Goal: Task Accomplishment & Management: Complete application form

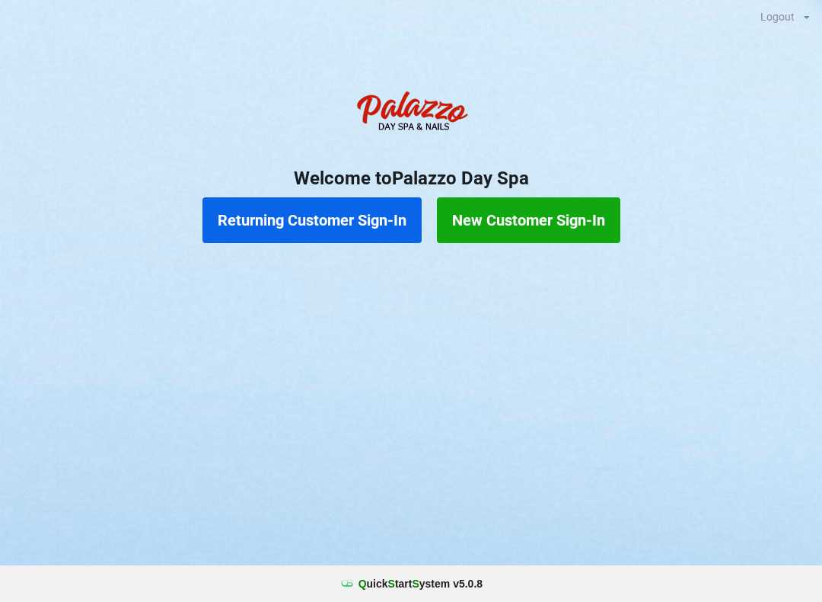
click at [308, 216] on button "Returning Customer Sign-In" at bounding box center [312, 220] width 219 height 46
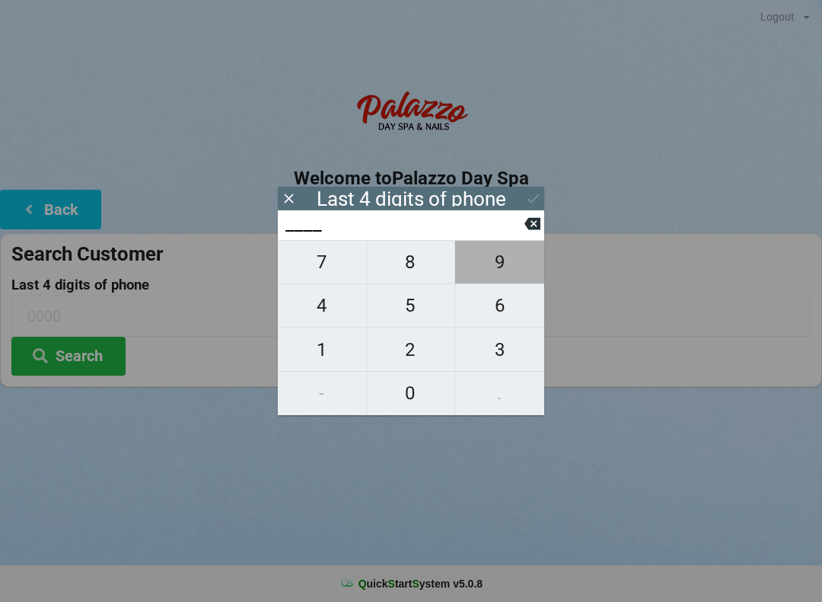
click at [500, 269] on span "9" at bounding box center [499, 262] width 89 height 32
type input "9___"
click at [514, 313] on span "6" at bounding box center [499, 305] width 89 height 32
type input "96__"
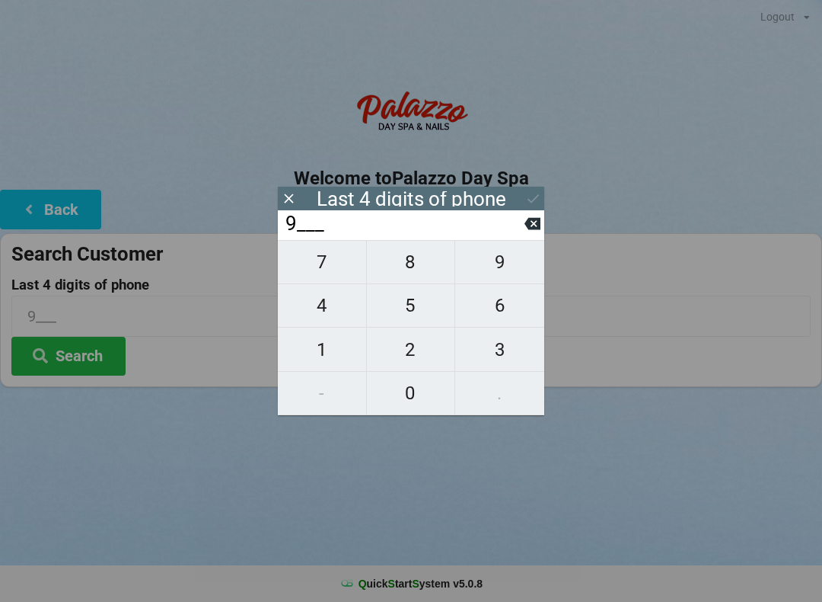
type input "96__"
click at [318, 274] on span "7" at bounding box center [322, 262] width 88 height 32
type input "967_"
click at [510, 354] on span "3" at bounding box center [499, 350] width 89 height 32
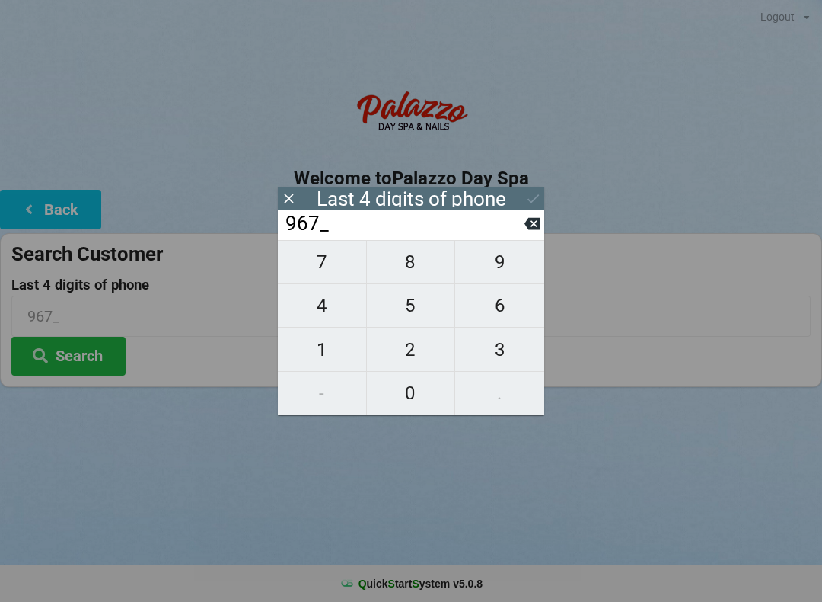
type input "9673"
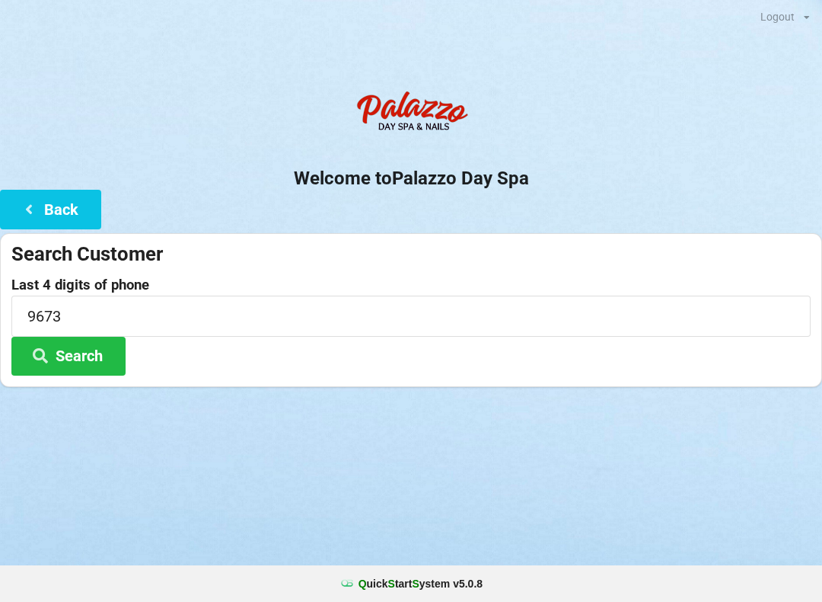
click at [56, 201] on button "Back" at bounding box center [50, 209] width 101 height 39
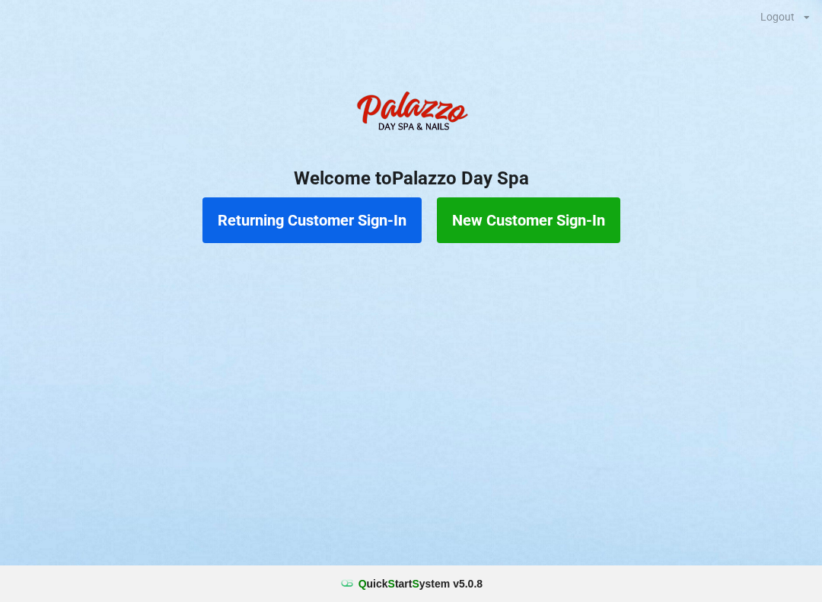
click at [528, 222] on button "New Customer Sign-In" at bounding box center [529, 220] width 184 height 46
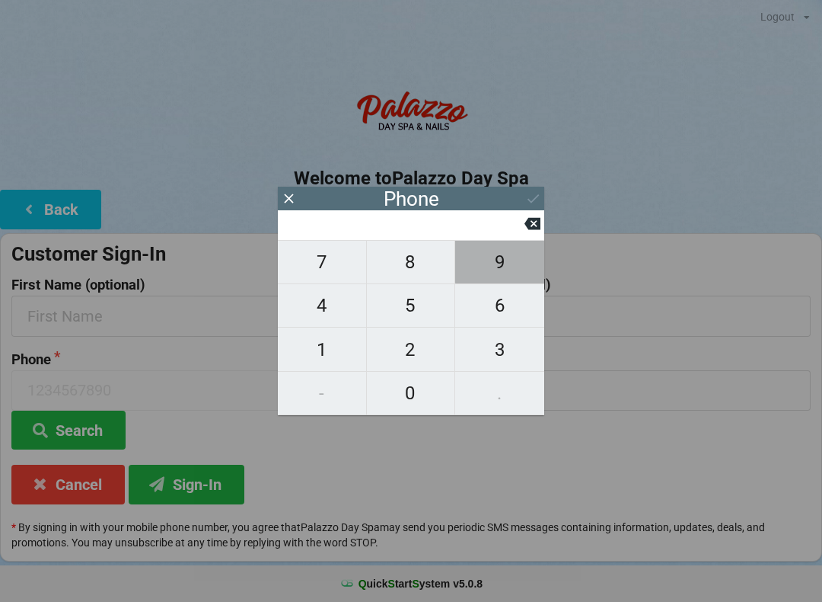
click at [505, 266] on span "9" at bounding box center [499, 262] width 89 height 32
type input "9"
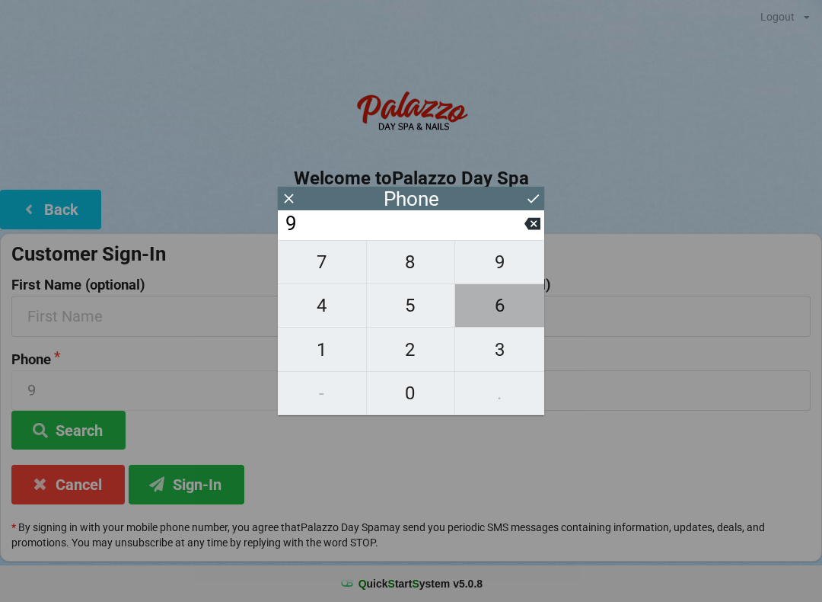
click at [500, 311] on span "6" at bounding box center [499, 305] width 89 height 32
type input "96"
click at [317, 276] on span "7" at bounding box center [322, 262] width 88 height 32
type input "967"
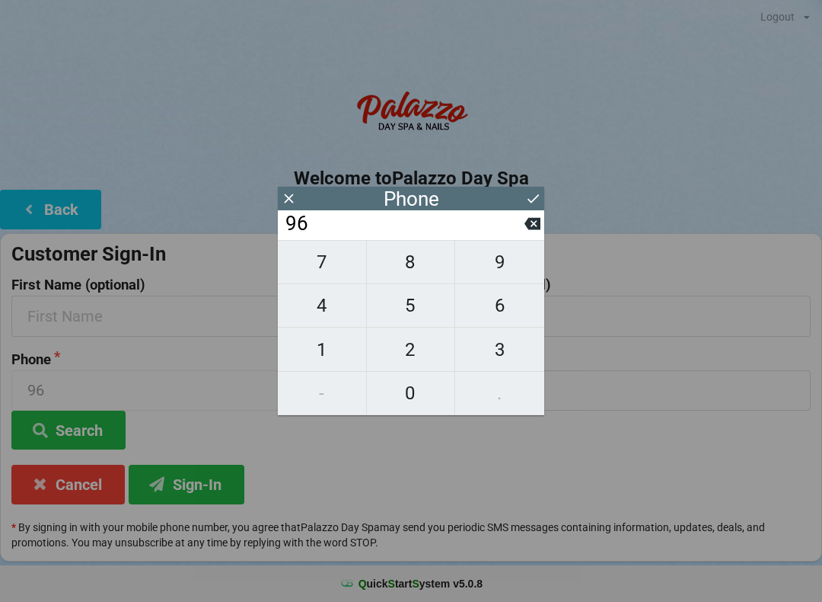
type input "967"
click at [496, 358] on span "3" at bounding box center [499, 350] width 89 height 32
type input "9673"
click at [201, 484] on button "Sign-In" at bounding box center [187, 484] width 116 height 39
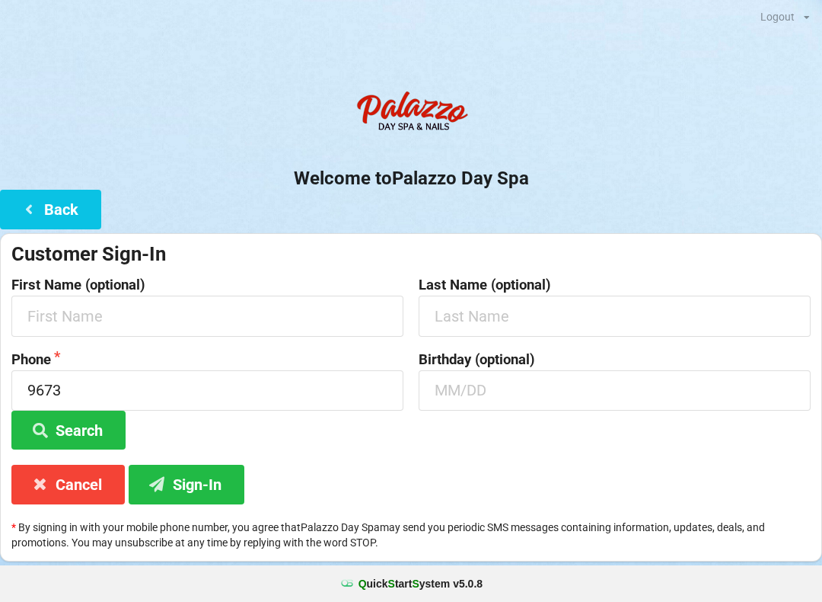
click at [203, 486] on button "Sign-In" at bounding box center [187, 484] width 116 height 39
click at [72, 317] on input "text" at bounding box center [207, 315] width 392 height 40
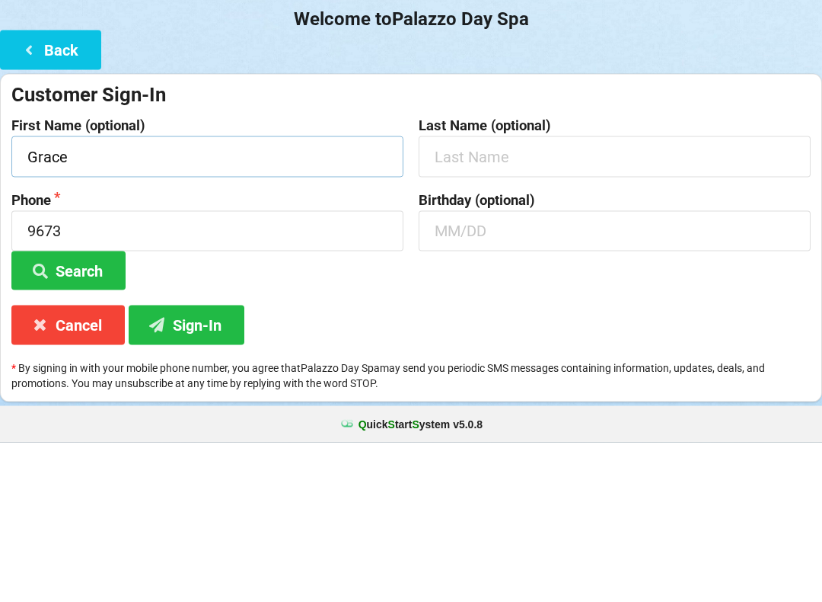
type input "Grace"
click at [453, 295] on input "text" at bounding box center [615, 315] width 392 height 40
type input "[PERSON_NAME]"
click at [464, 370] on input "text" at bounding box center [615, 390] width 392 height 40
type input "02031946"
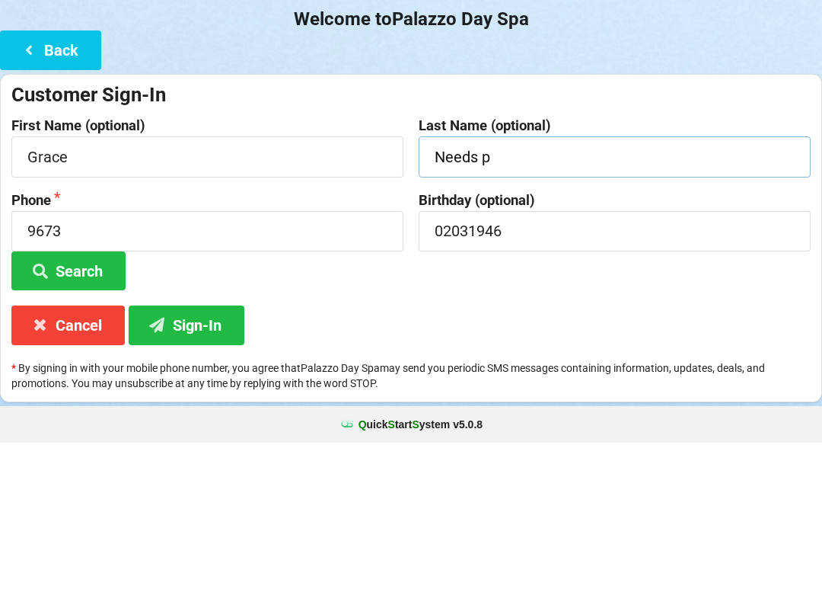
type input "[PERSON_NAME]"
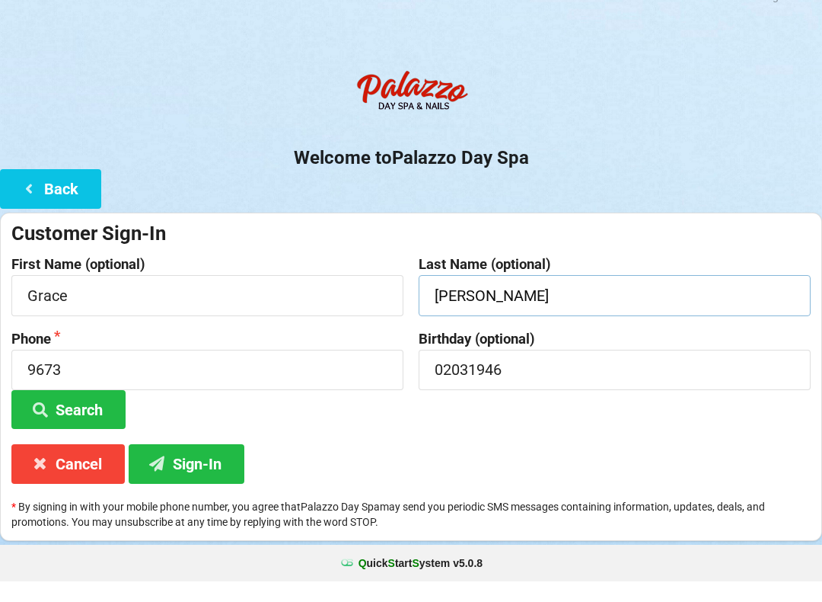
click at [194, 467] on button "Sign-In" at bounding box center [187, 484] width 116 height 39
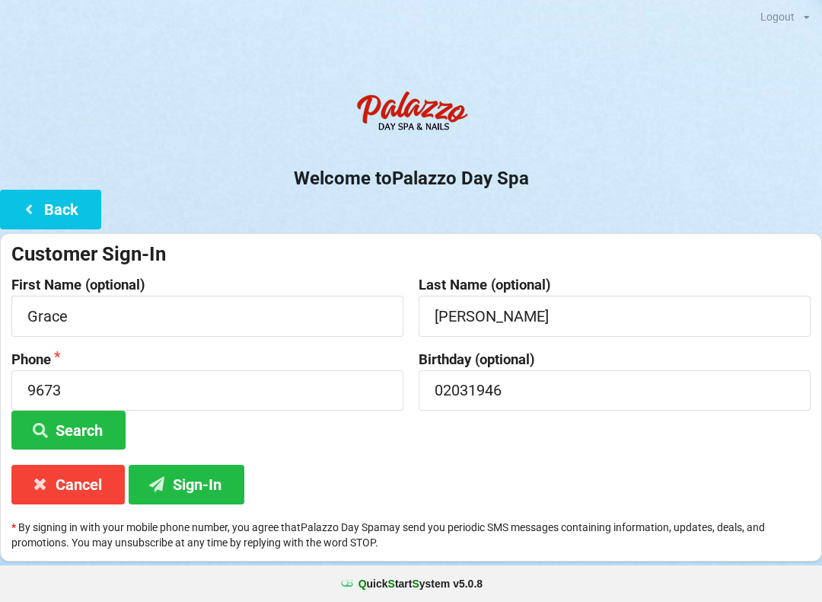
click at [209, 478] on button "Sign-In" at bounding box center [187, 484] width 116 height 39
click at [187, 479] on button "Sign-In" at bounding box center [187, 484] width 116 height 39
click at [470, 387] on input "02031946" at bounding box center [615, 390] width 392 height 40
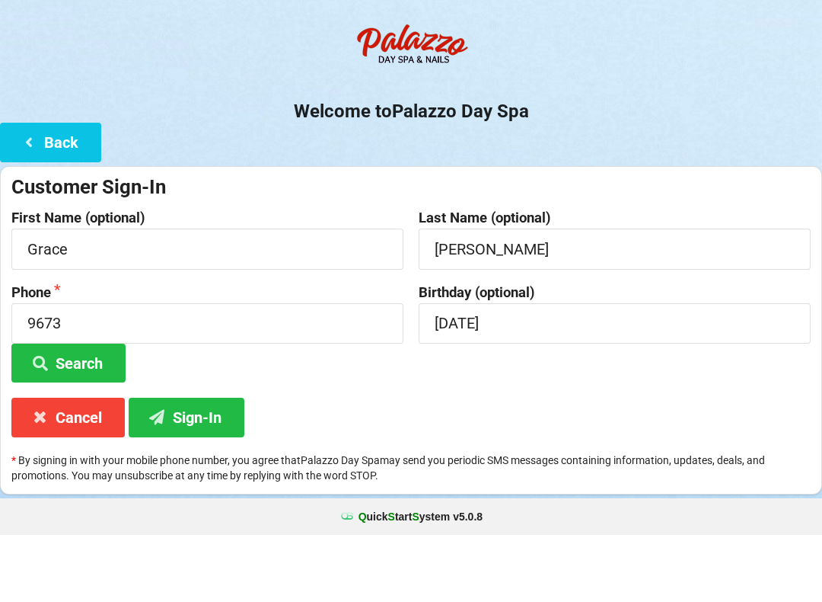
click at [737, 83] on div at bounding box center [411, 115] width 822 height 65
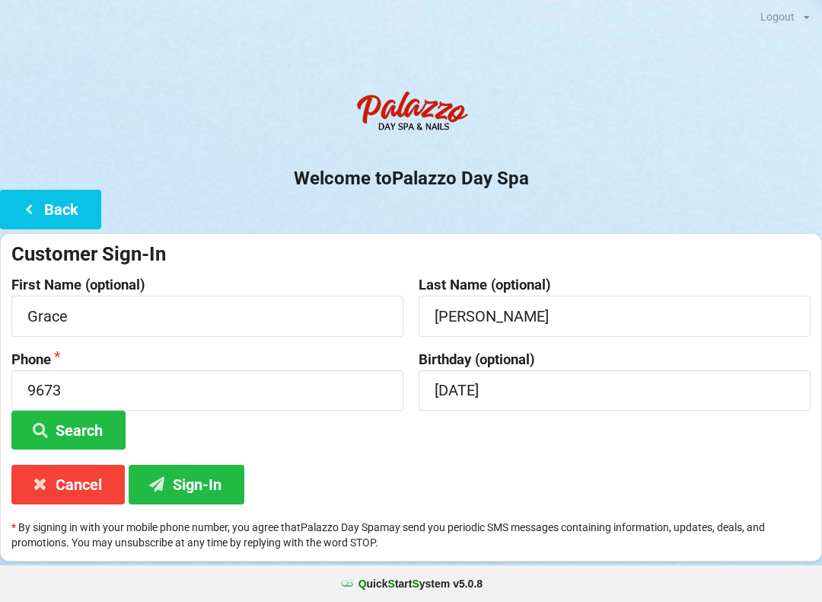
click at [211, 478] on button "Sign-In" at bounding box center [187, 484] width 116 height 39
click at [455, 382] on input "[DATE]" at bounding box center [615, 390] width 392 height 40
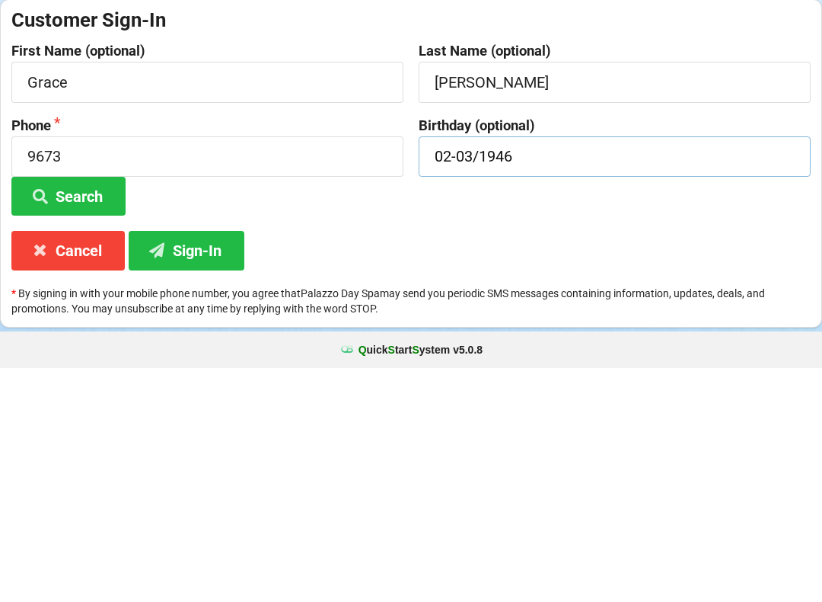
click at [483, 370] on input "02-03/1946" at bounding box center [615, 390] width 392 height 40
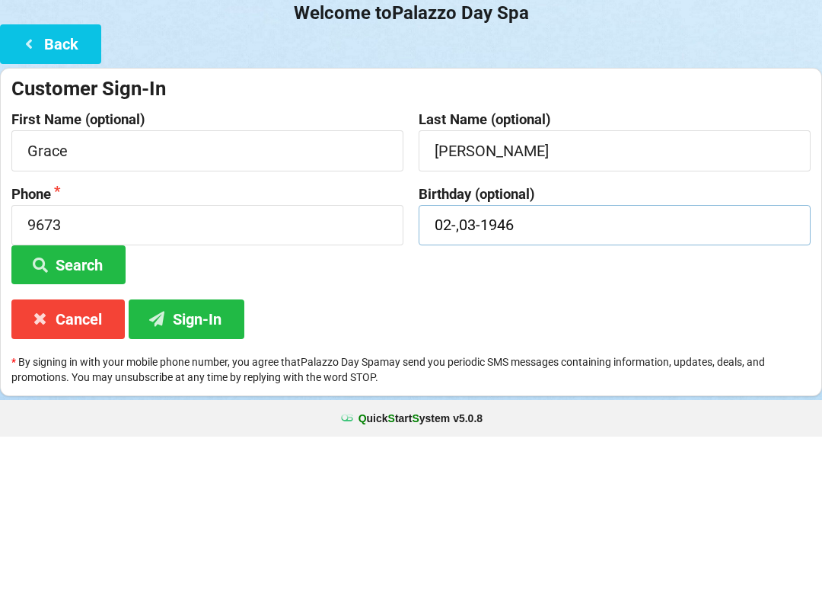
type input "02-,03-1946"
click at [458, 295] on input "[PERSON_NAME]" at bounding box center [615, 315] width 392 height 40
type input "[PERSON_NAME]"
click at [542, 370] on input "02-,03-1946" at bounding box center [615, 390] width 392 height 40
click at [456, 370] on input "02-,03-1946" at bounding box center [615, 390] width 392 height 40
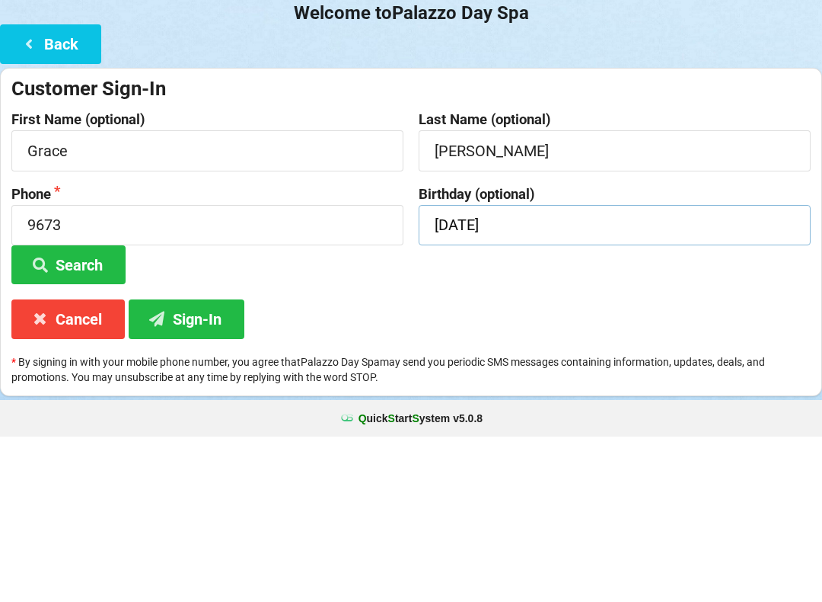
type input "[DATE]"
click at [76, 370] on input "9673" at bounding box center [207, 390] width 392 height 40
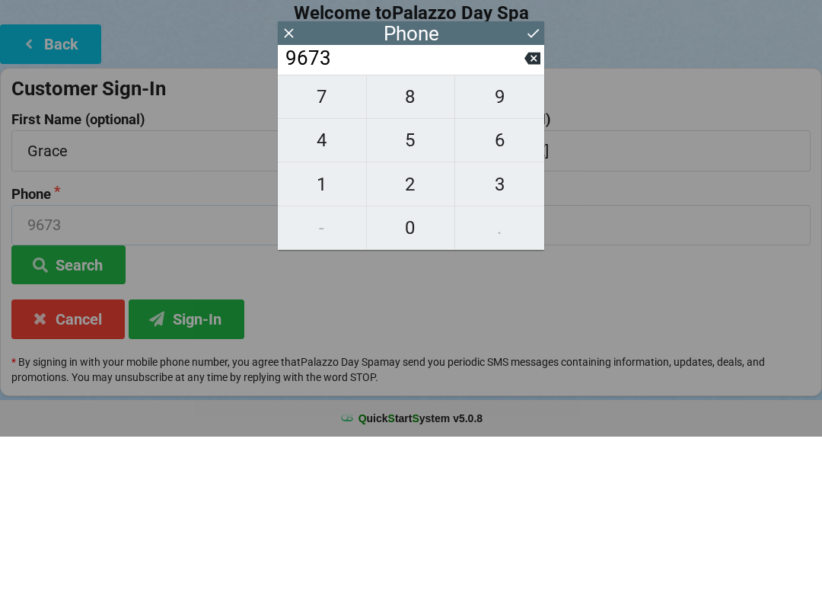
click at [69, 370] on input "9673" at bounding box center [207, 390] width 392 height 40
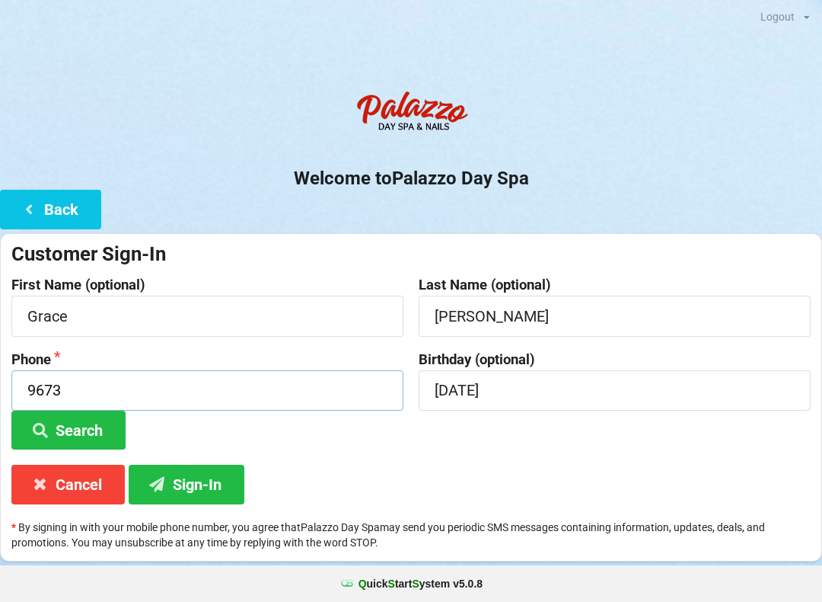
click at [82, 391] on input "9673" at bounding box center [207, 390] width 392 height 40
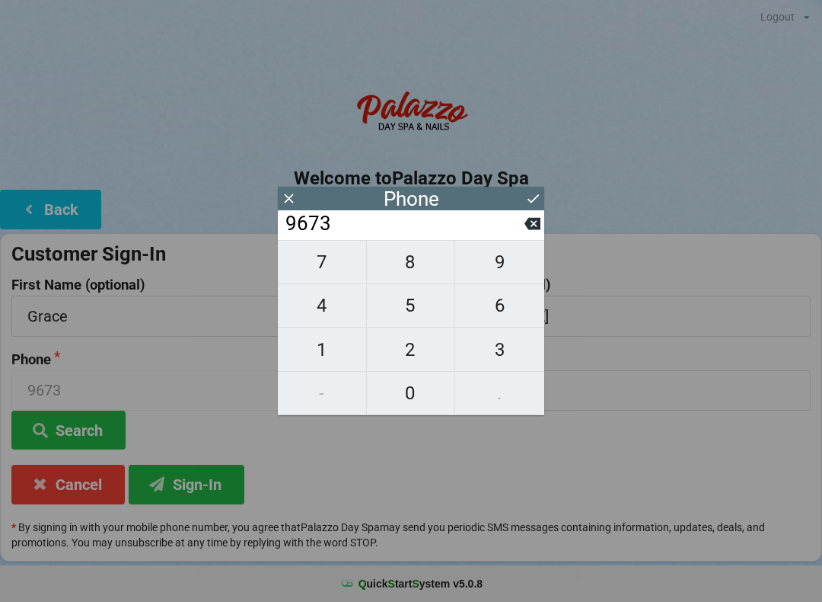
click at [531, 234] on button at bounding box center [533, 223] width 16 height 21
click at [527, 231] on icon at bounding box center [533, 224] width 16 height 16
click at [525, 231] on icon at bounding box center [533, 224] width 16 height 16
type input "9"
click at [523, 236] on input "9" at bounding box center [404, 224] width 241 height 24
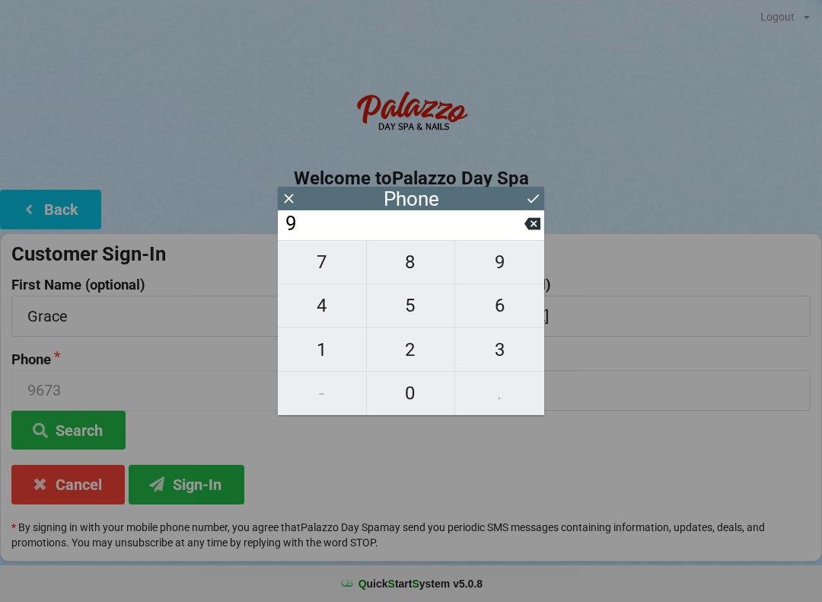
click at [522, 234] on input "9" at bounding box center [404, 224] width 241 height 24
click at [535, 230] on icon at bounding box center [533, 224] width 16 height 12
click at [330, 309] on span "4" at bounding box center [322, 305] width 88 height 32
type input "4"
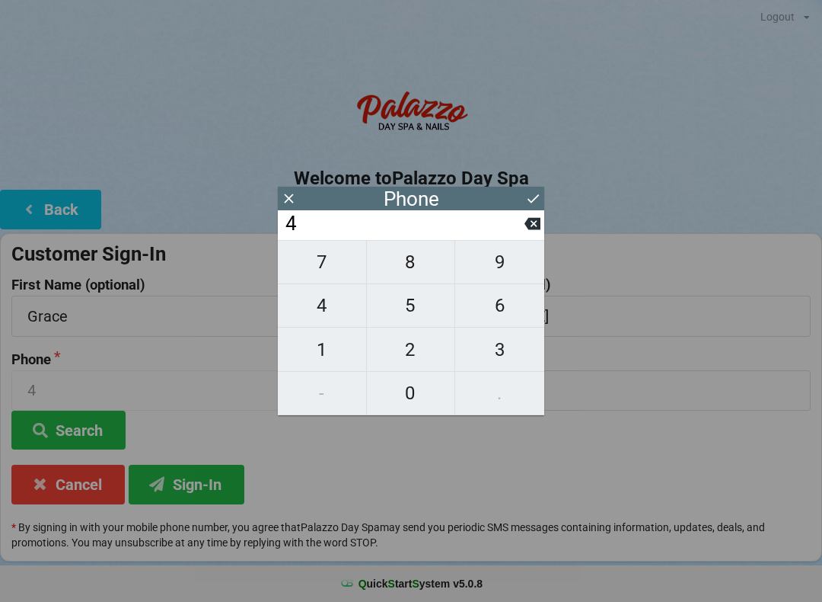
click at [417, 407] on span "0" at bounding box center [411, 393] width 88 height 32
type input "40"
click at [322, 254] on span "7" at bounding box center [322, 262] width 88 height 32
type input "407"
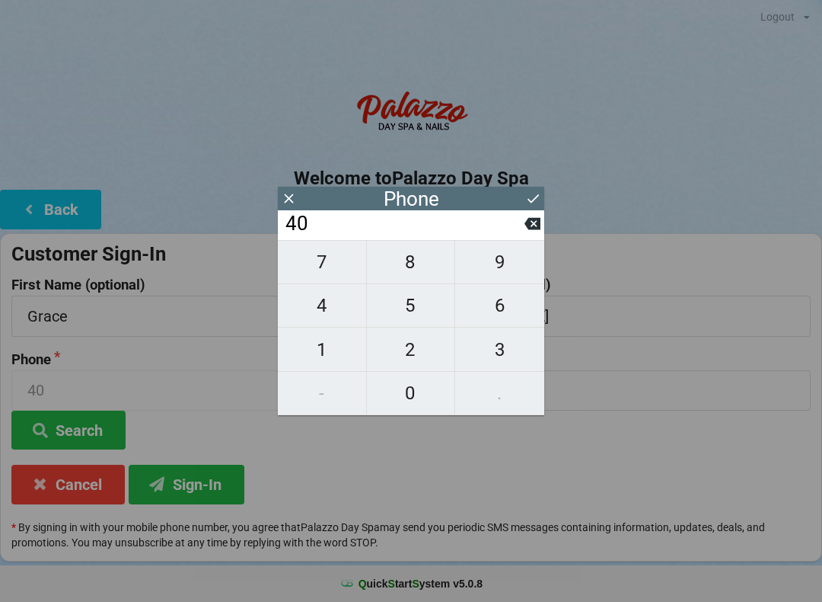
type input "407"
click at [425, 345] on span "2" at bounding box center [411, 350] width 88 height 32
type input "4072"
click at [318, 262] on span "7" at bounding box center [322, 262] width 88 height 32
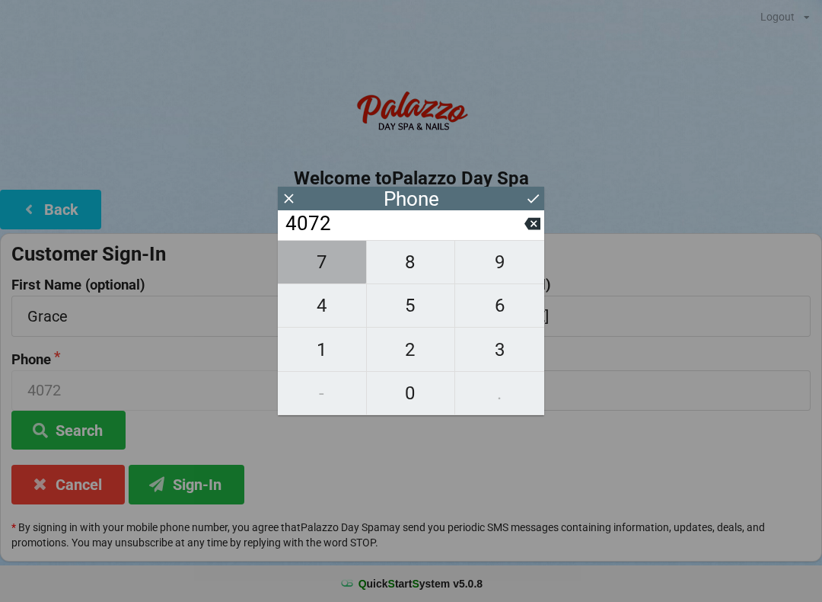
type input "40727"
click at [323, 272] on span "7" at bounding box center [322, 262] width 88 height 32
type input "407277"
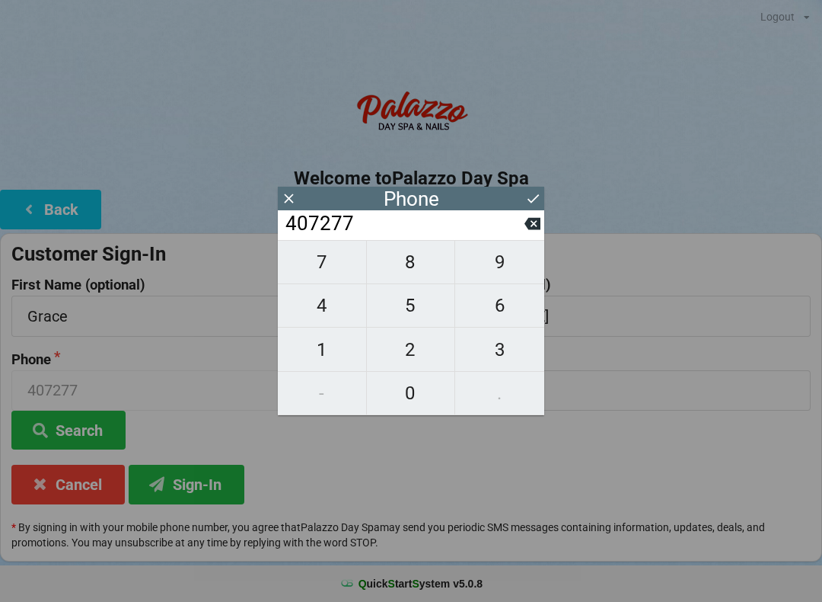
click at [506, 272] on span "9" at bounding box center [499, 262] width 89 height 32
type input "4072779"
click at [511, 309] on span "6" at bounding box center [499, 305] width 89 height 32
type input "40727796"
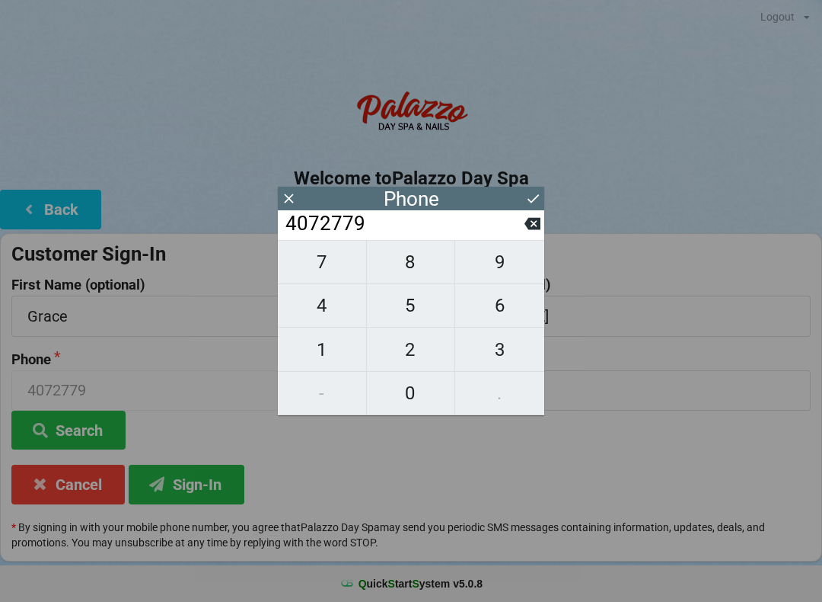
type input "40727796"
click at [317, 273] on span "7" at bounding box center [322, 262] width 88 height 32
type input "407277967"
click at [507, 353] on span "3" at bounding box center [499, 350] width 89 height 32
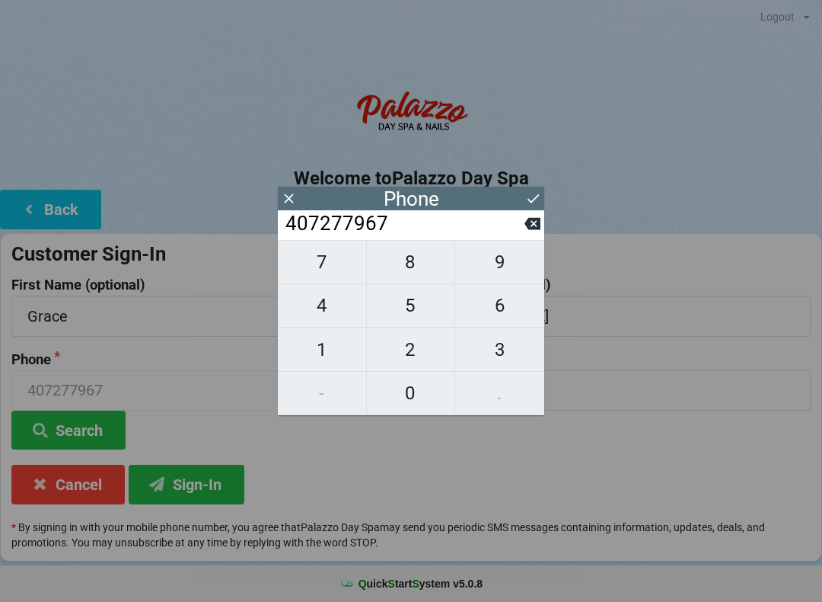
type input "4072779673"
click at [636, 423] on div "Birthday (optional) [DATE]" at bounding box center [614, 401] width 407 height 98
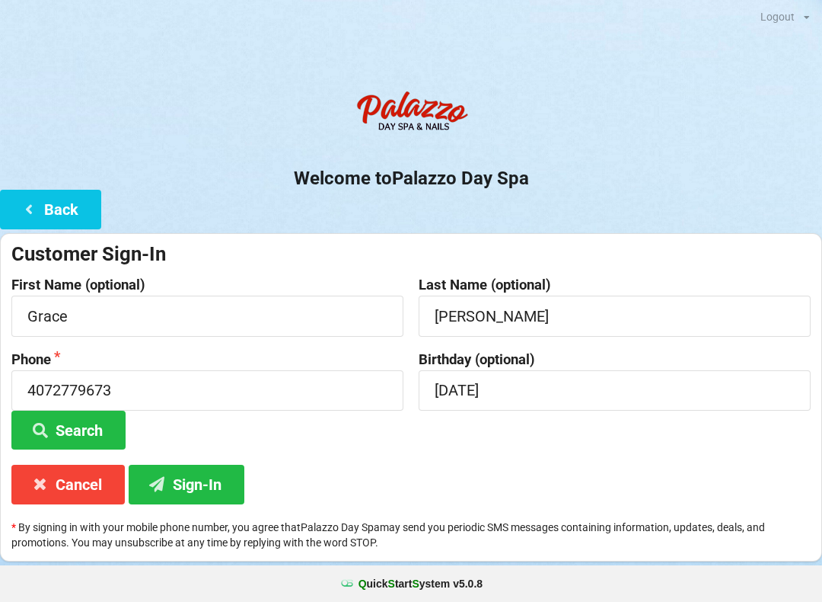
click at [187, 488] on button "Sign-In" at bounding box center [187, 484] width 116 height 39
click at [185, 493] on button "Sign-In" at bounding box center [187, 484] width 116 height 39
click at [519, 383] on input "[DATE]" at bounding box center [615, 390] width 392 height 40
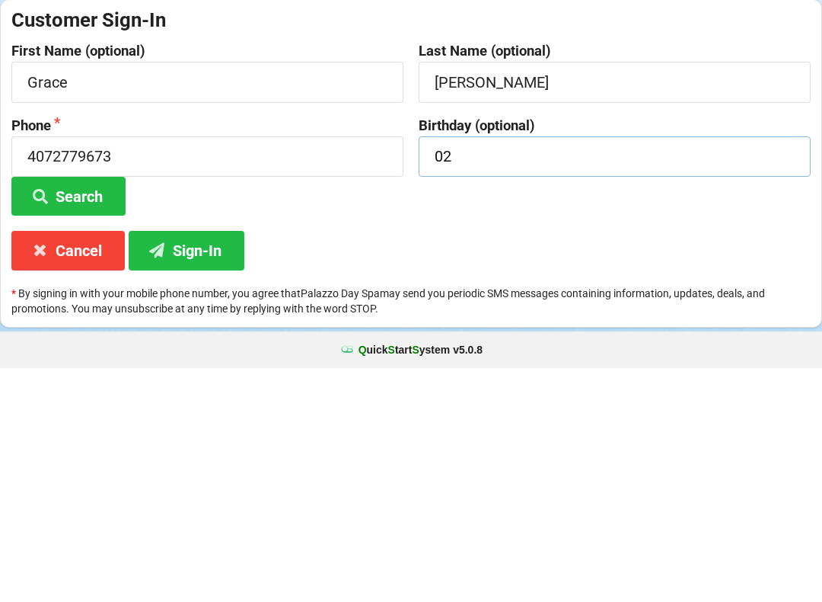
type input "0"
type input "02/03"
click at [190, 465] on button "Sign-In" at bounding box center [187, 484] width 116 height 39
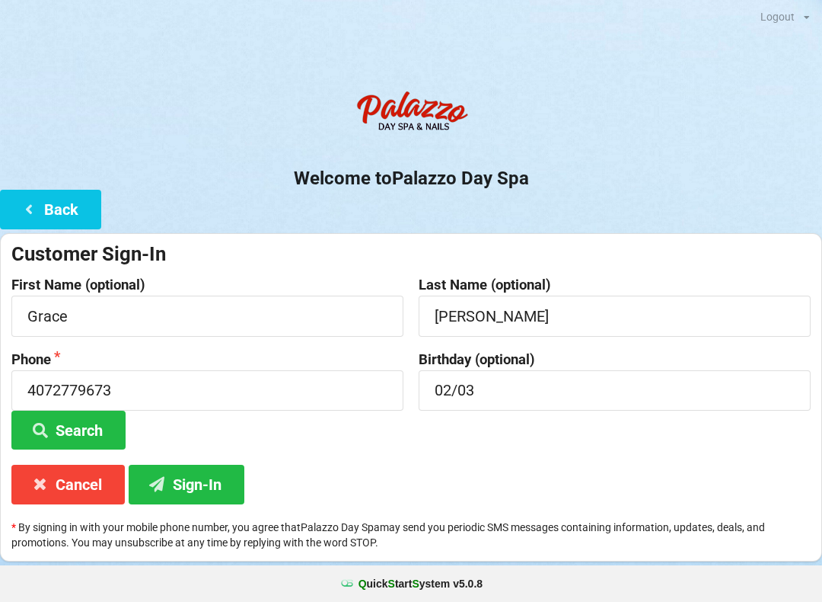
click at [208, 476] on button "Sign-In" at bounding box center [187, 484] width 116 height 39
click at [199, 481] on button "Sign-In" at bounding box center [187, 484] width 116 height 39
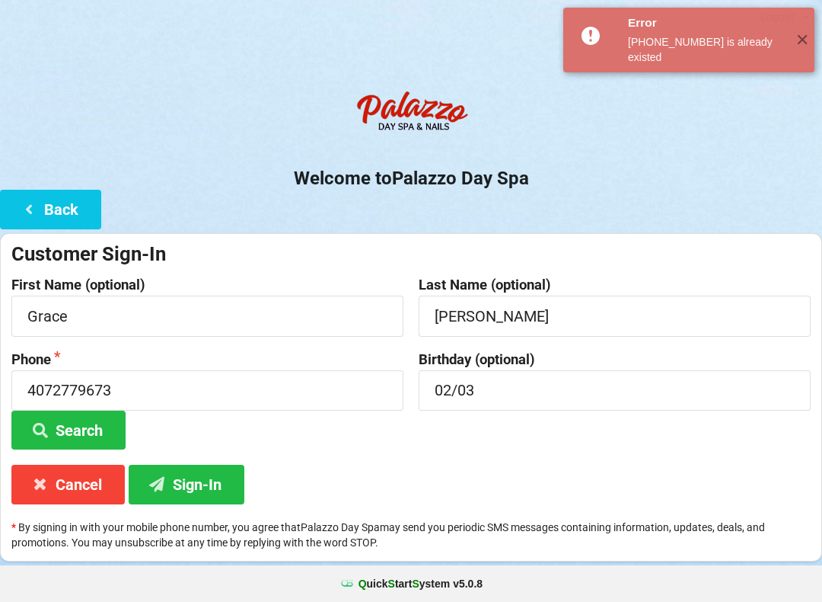
click at [87, 478] on button "Cancel" at bounding box center [67, 484] width 113 height 39
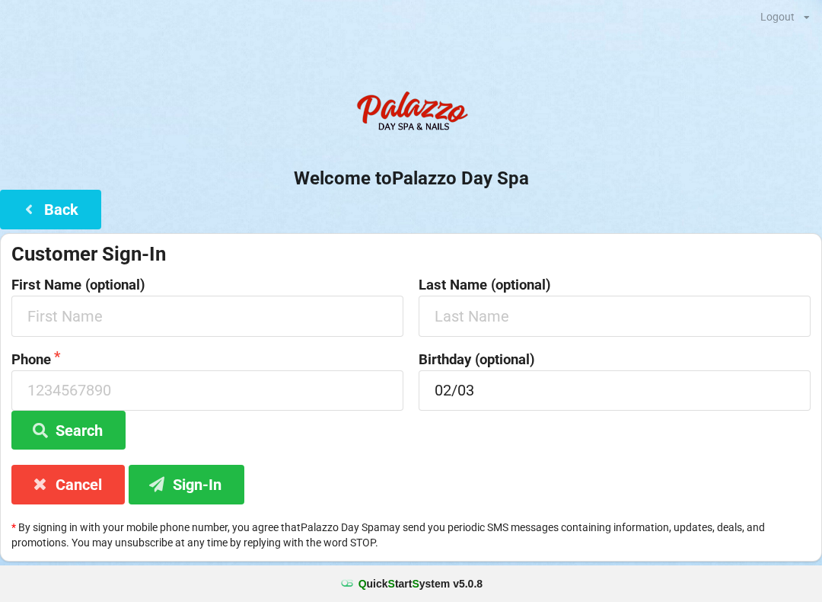
click at [71, 477] on button "Cancel" at bounding box center [67, 484] width 113 height 39
click at [80, 426] on button "Search" at bounding box center [68, 429] width 114 height 39
click at [66, 212] on button "Back" at bounding box center [50, 209] width 101 height 39
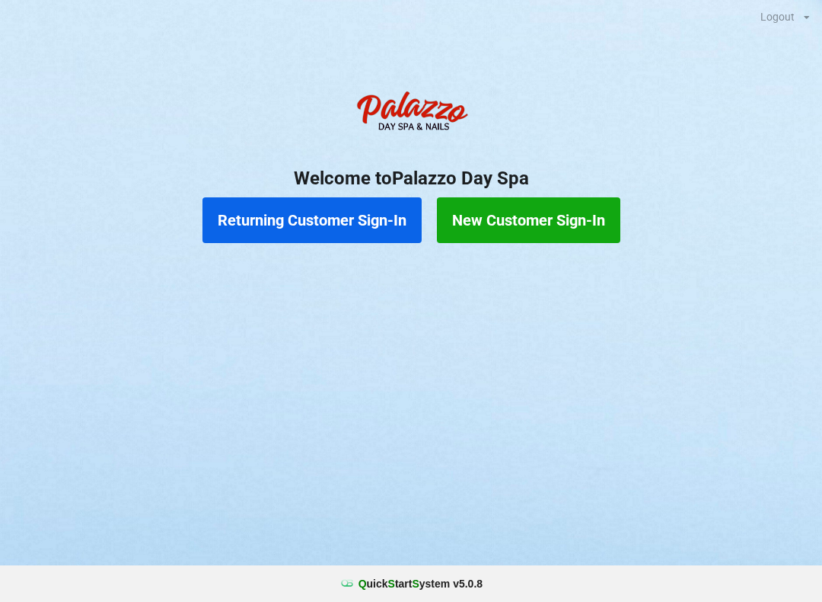
click at [334, 226] on button "Returning Customer Sign-In" at bounding box center [312, 220] width 219 height 46
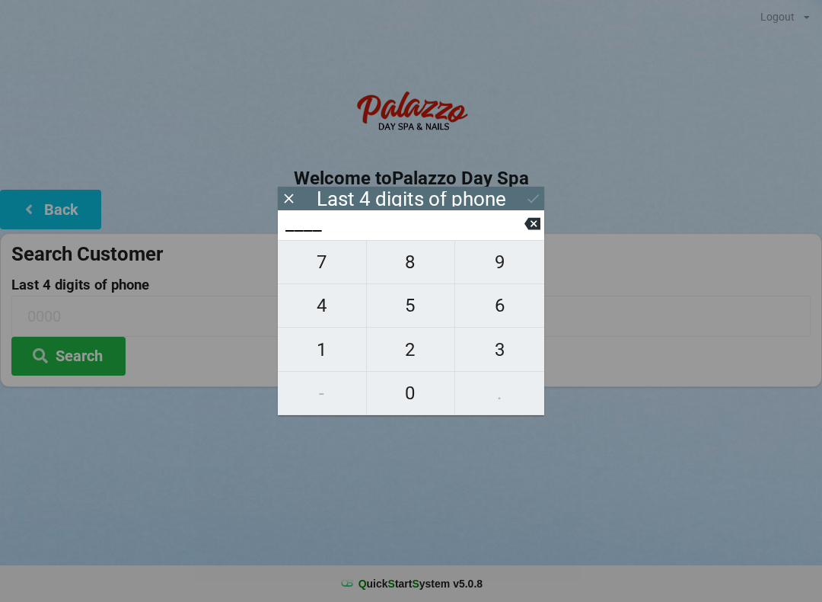
click at [503, 270] on span "9" at bounding box center [499, 262] width 89 height 32
type input "9___"
click at [503, 314] on span "6" at bounding box center [499, 305] width 89 height 32
type input "96__"
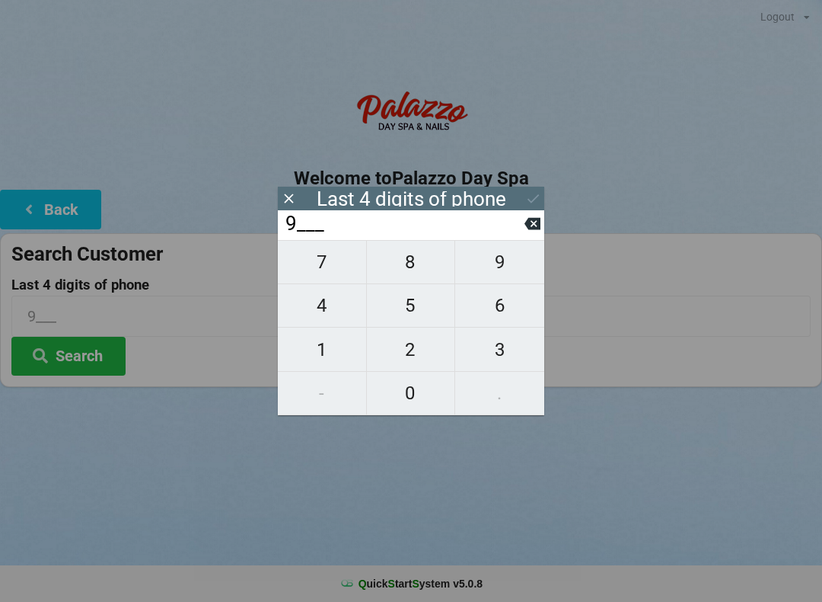
type input "96__"
click at [324, 278] on span "7" at bounding box center [322, 262] width 88 height 32
type input "967_"
click at [500, 350] on span "3" at bounding box center [499, 350] width 89 height 32
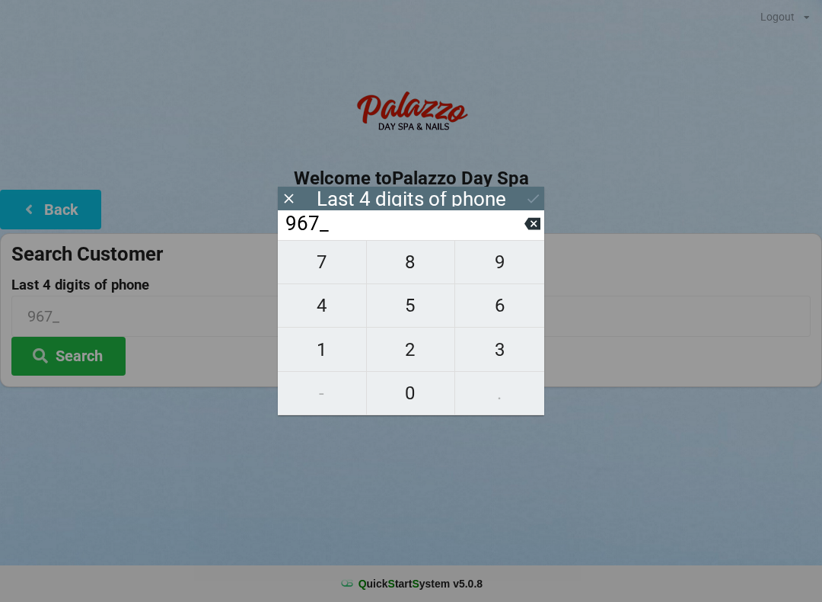
type input "9673"
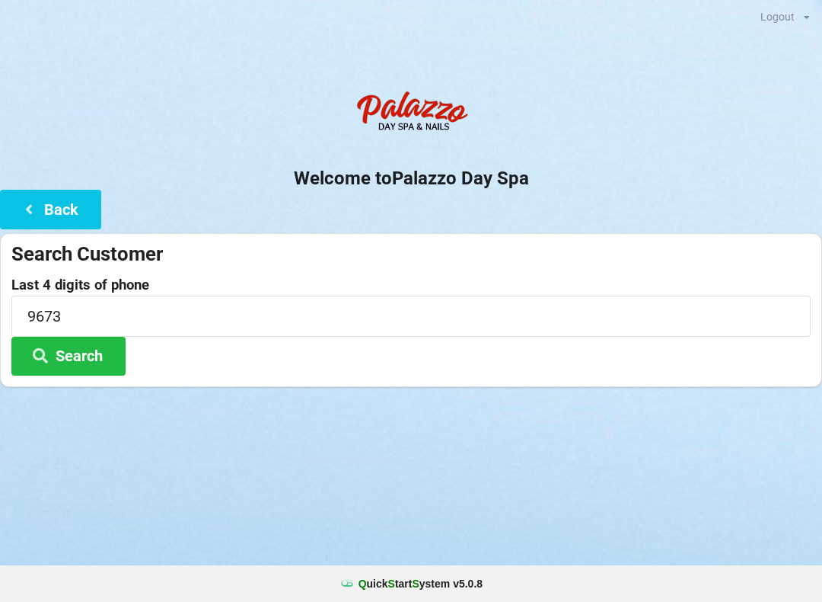
click at [89, 356] on button "Search" at bounding box center [68, 356] width 114 height 39
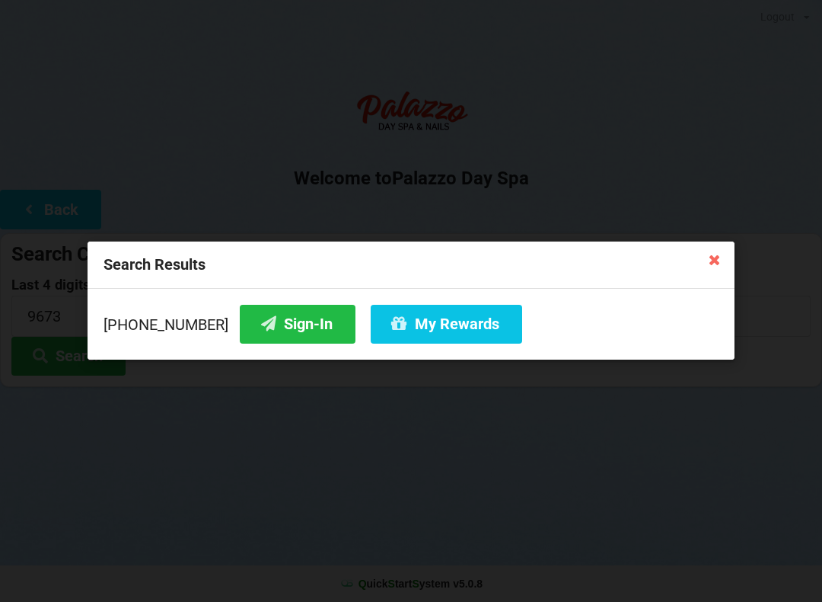
click at [283, 327] on button "Sign-In" at bounding box center [298, 324] width 116 height 39
